Goal: Information Seeking & Learning: Understand process/instructions

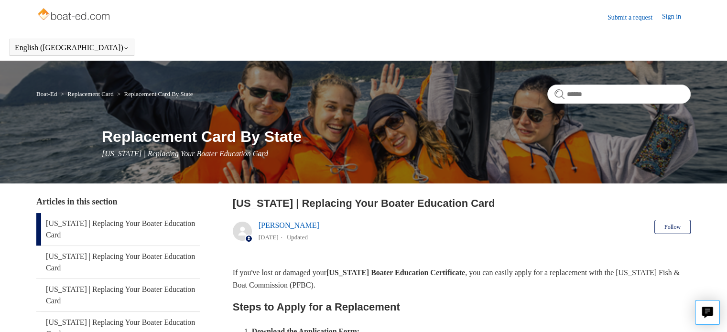
click at [136, 224] on link "[US_STATE] | Replacing Your Boater Education Card" at bounding box center [117, 229] width 163 height 32
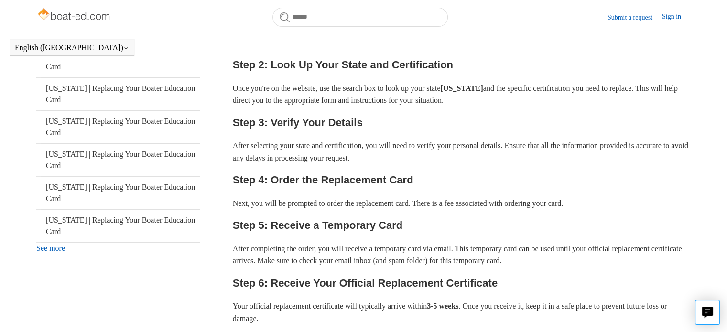
scroll to position [279, 0]
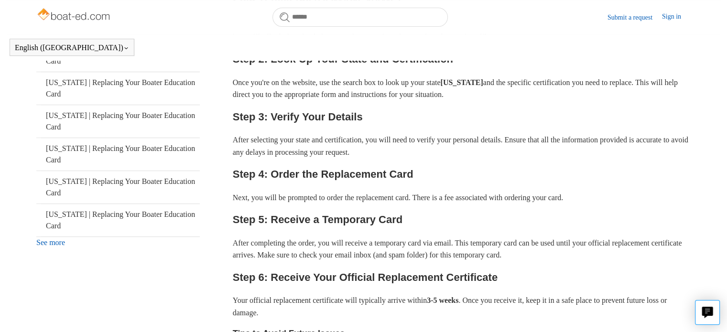
click at [59, 245] on link "See more" at bounding box center [50, 242] width 29 height 8
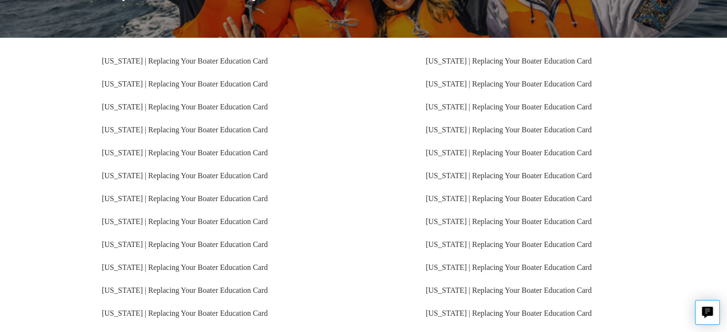
scroll to position [146, 0]
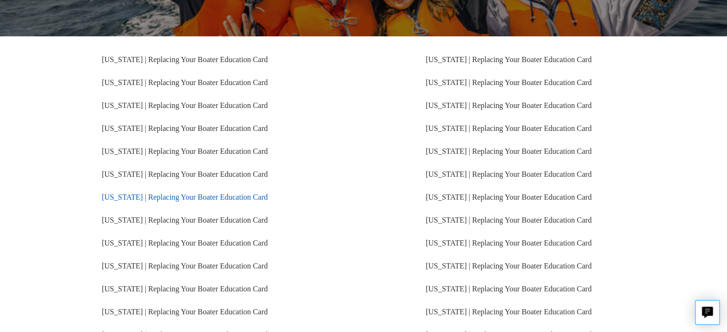
click at [124, 199] on link "[US_STATE] | Replacing Your Boater Education Card" at bounding box center [185, 197] width 166 height 8
